Goal: Information Seeking & Learning: Find specific fact

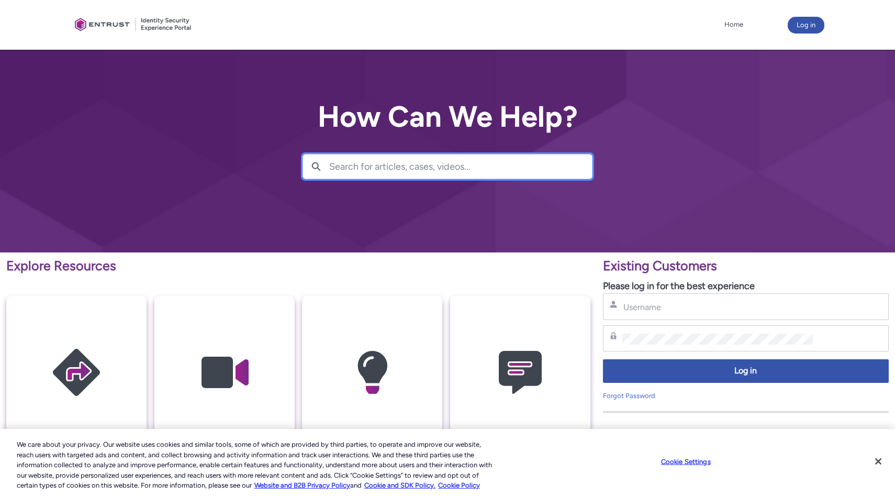
click at [396, 154] on input "Search for articles, cases, videos..." at bounding box center [460, 166] width 263 height 24
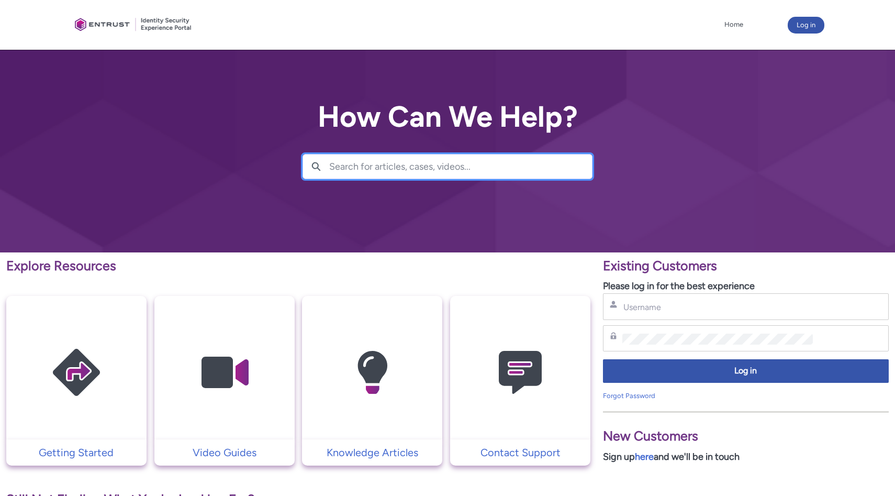
click at [396, 154] on input "Search for articles, cases, videos..." at bounding box center [460, 166] width 263 height 24
type input "gmail"
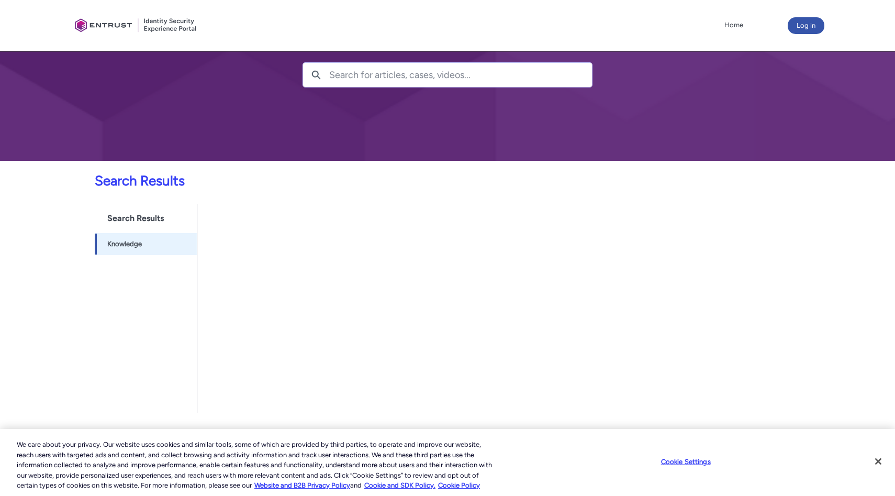
scroll to position [159, 0]
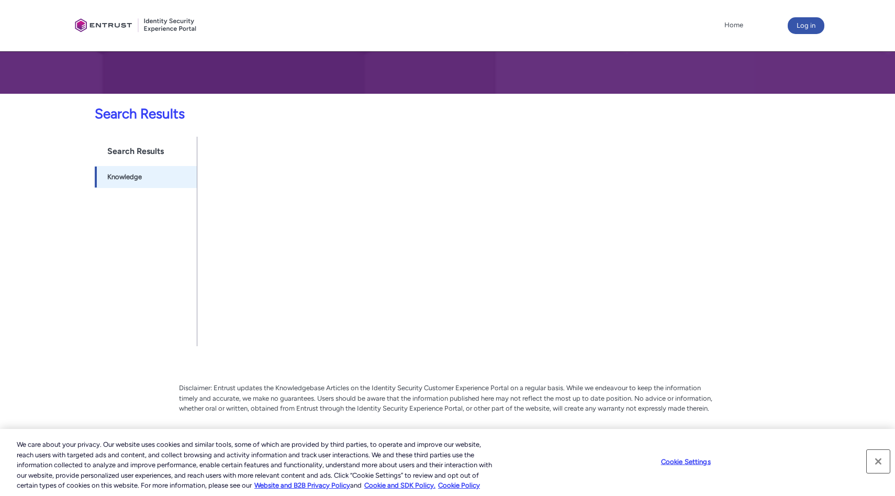
click at [877, 456] on button "Close" at bounding box center [878, 461] width 23 height 23
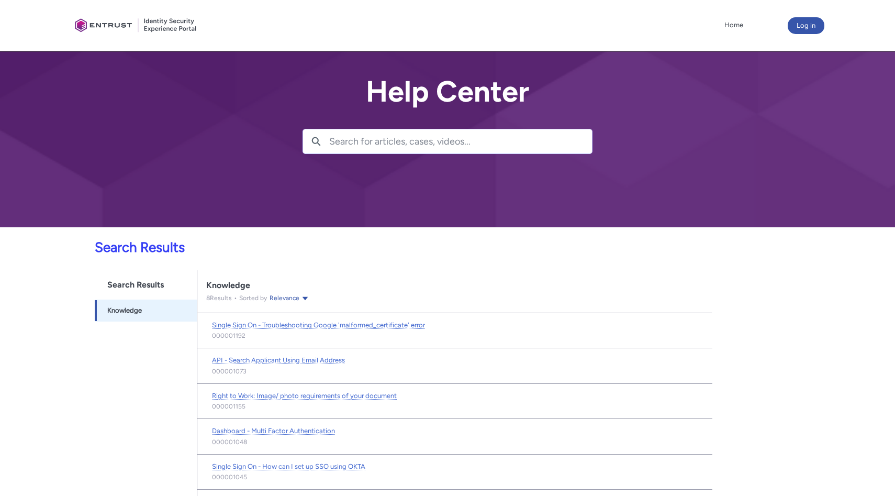
scroll to position [26, 0]
